Goal: Task Accomplishment & Management: Manage account settings

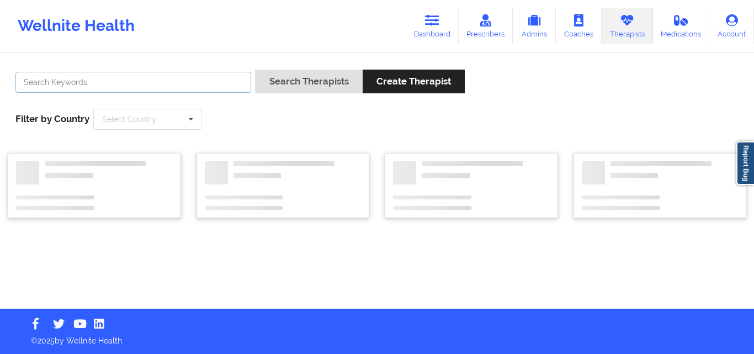
click at [173, 81] on input "text" at bounding box center [133, 82] width 236 height 21
paste input "Diamante Maya"
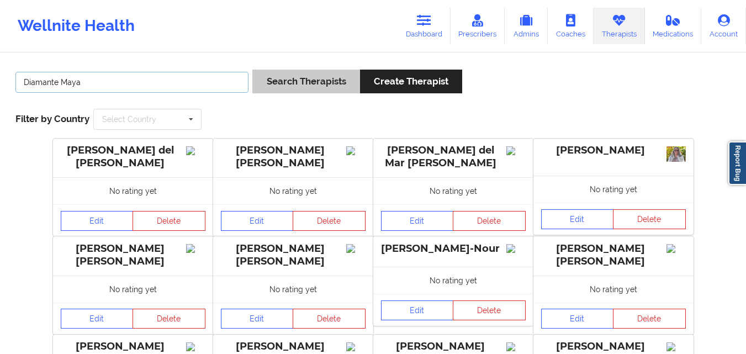
type input "Diamante Maya"
click at [300, 76] on button "Search Therapists" at bounding box center [305, 82] width 107 height 24
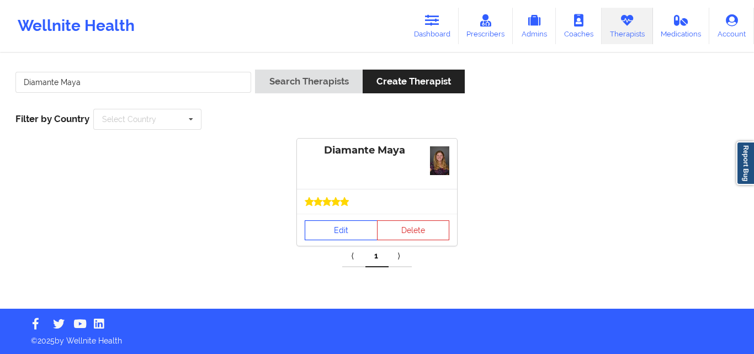
click at [345, 226] on link "Edit" at bounding box center [341, 230] width 73 height 20
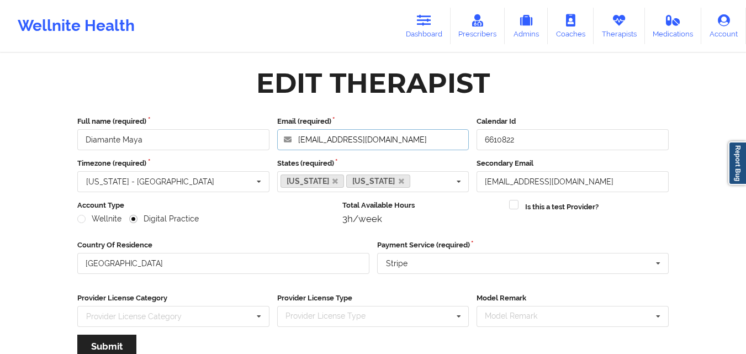
click at [441, 145] on input "[EMAIL_ADDRESS][DOMAIN_NAME]" at bounding box center [373, 139] width 192 height 21
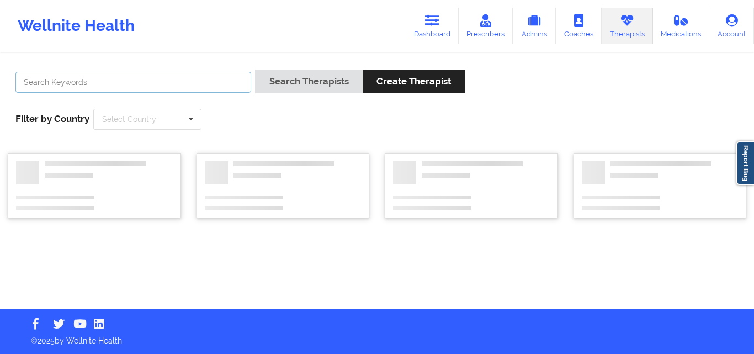
click at [108, 79] on input "text" at bounding box center [133, 82] width 236 height 21
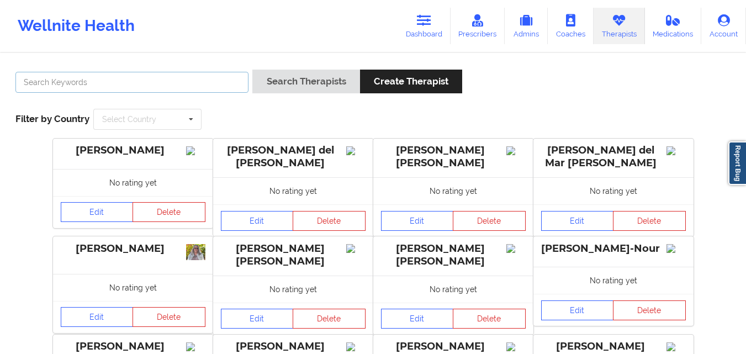
paste input "[PERSON_NAME]"
type input "[PERSON_NAME]"
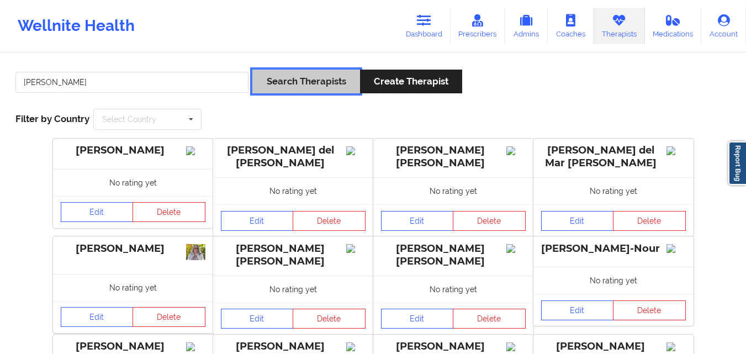
click at [314, 78] on button "Search Therapists" at bounding box center [305, 82] width 107 height 24
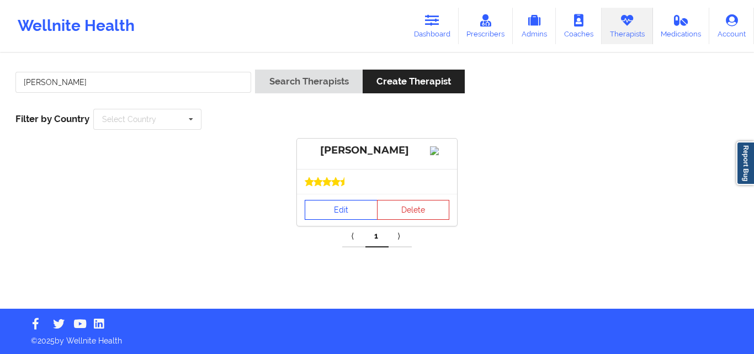
click at [353, 220] on link "Edit" at bounding box center [341, 210] width 73 height 20
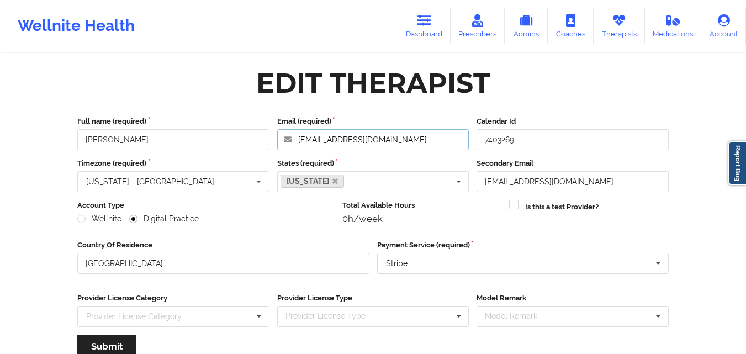
click at [405, 141] on input "[EMAIL_ADDRESS][DOMAIN_NAME]" at bounding box center [373, 139] width 192 height 21
